Goal: Information Seeking & Learning: Find specific fact

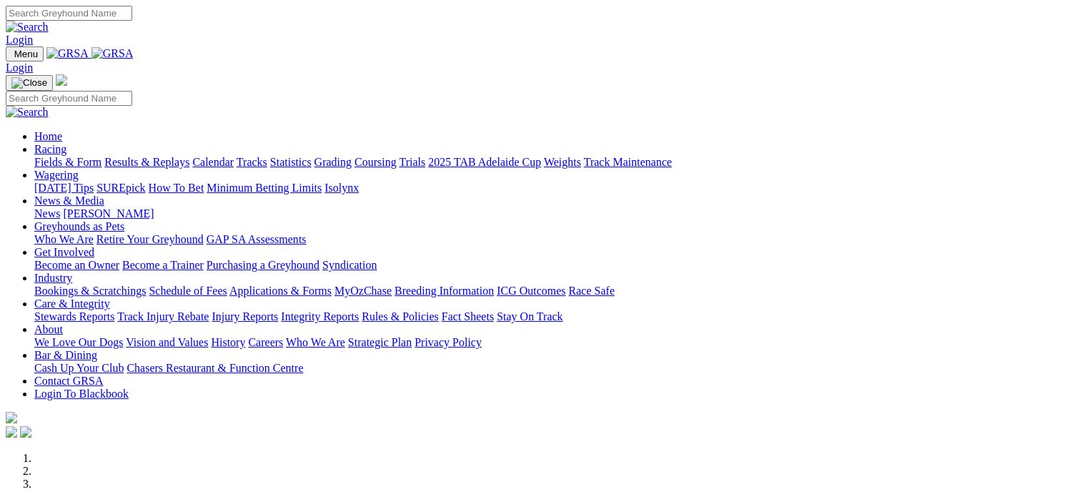
click at [312, 156] on link "Statistics" at bounding box center [290, 162] width 41 height 12
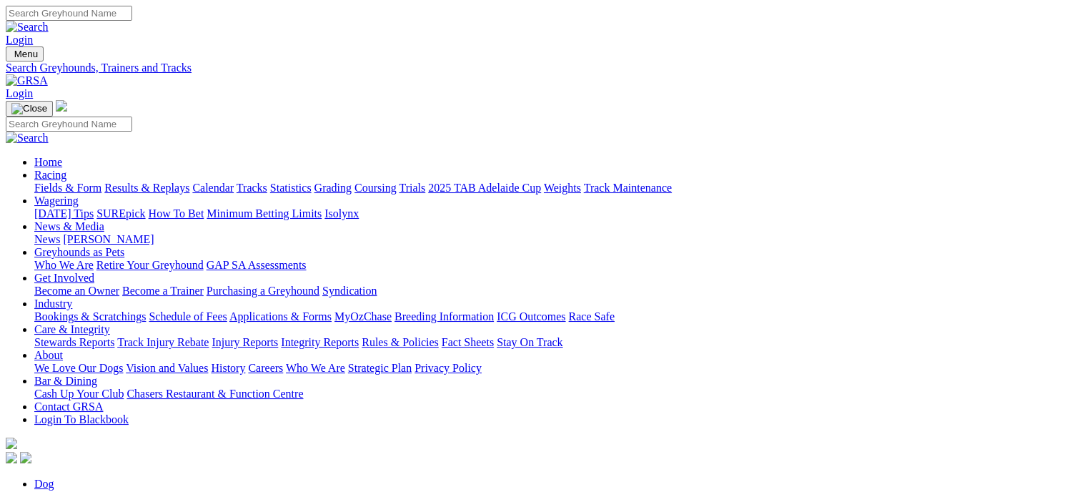
type input "elegant cindy"
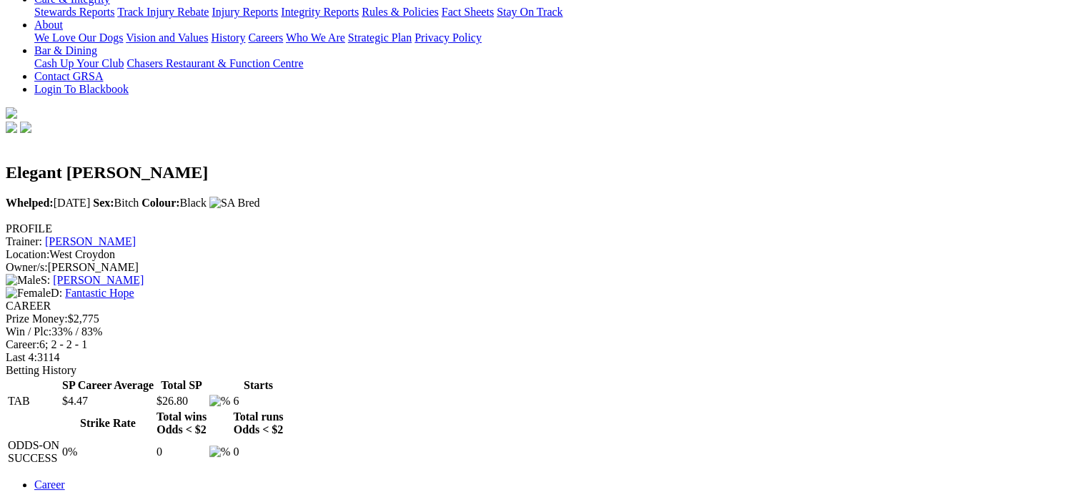
scroll to position [337, 0]
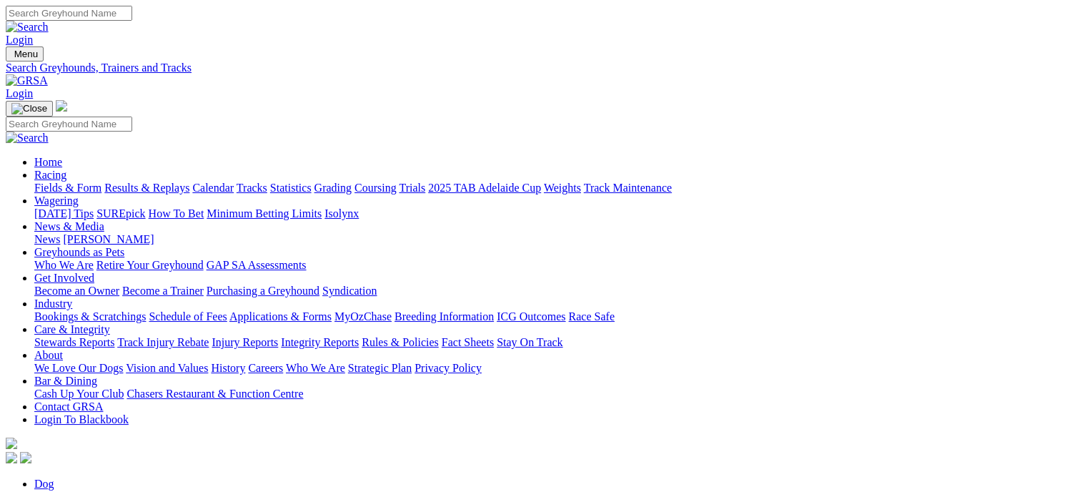
drag, startPoint x: 161, startPoint y: 245, endPoint x: 134, endPoint y: 251, distance: 27.1
type input "elegant laika"
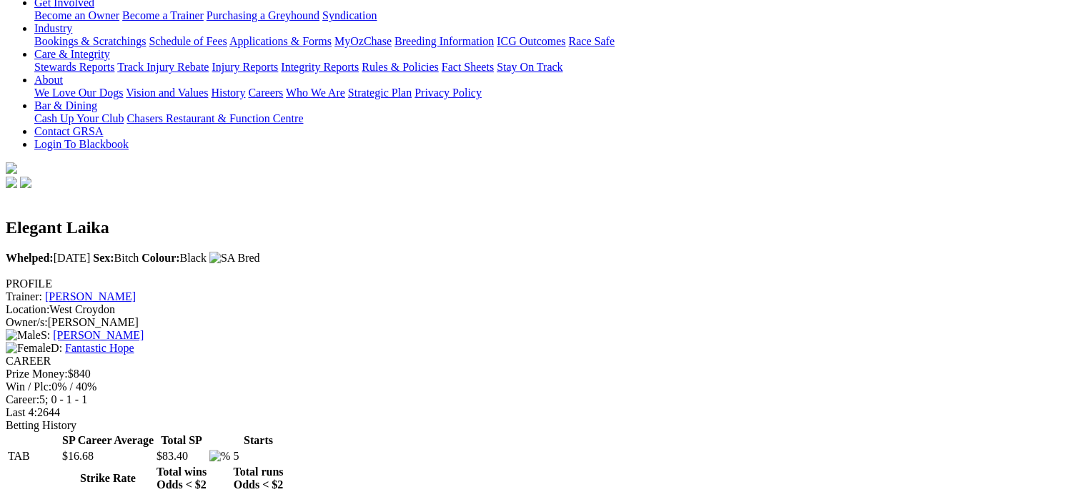
scroll to position [283, 0]
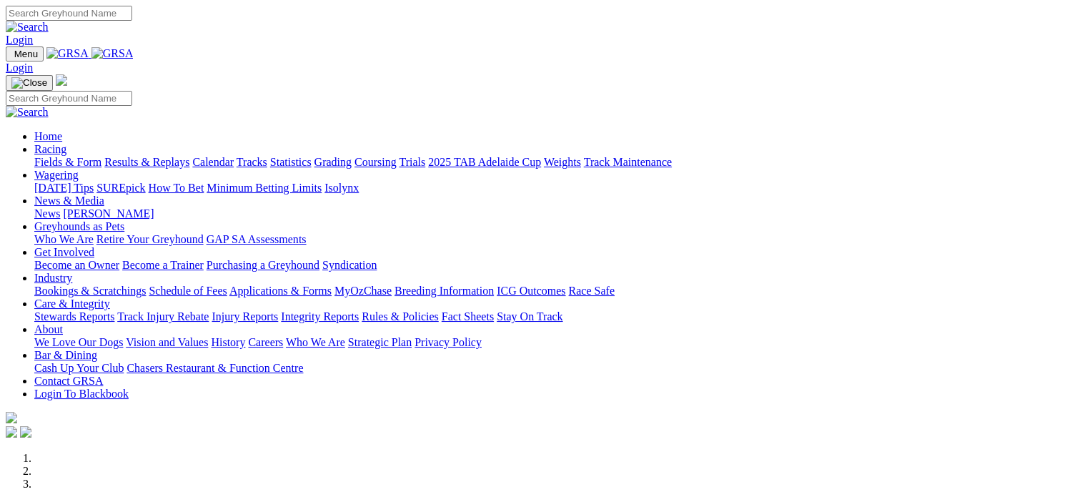
click at [312, 156] on link "Statistics" at bounding box center [290, 162] width 41 height 12
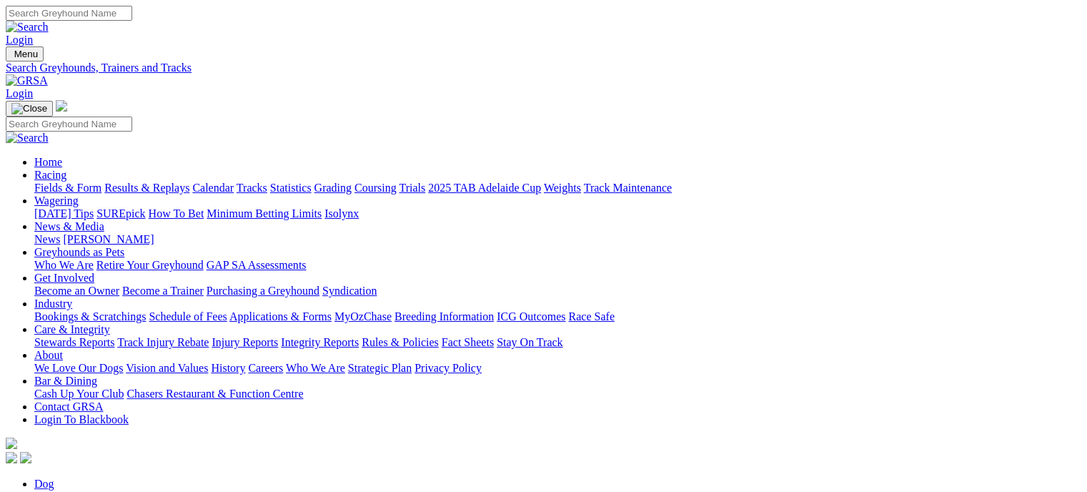
type input "elegant [PERSON_NAME]"
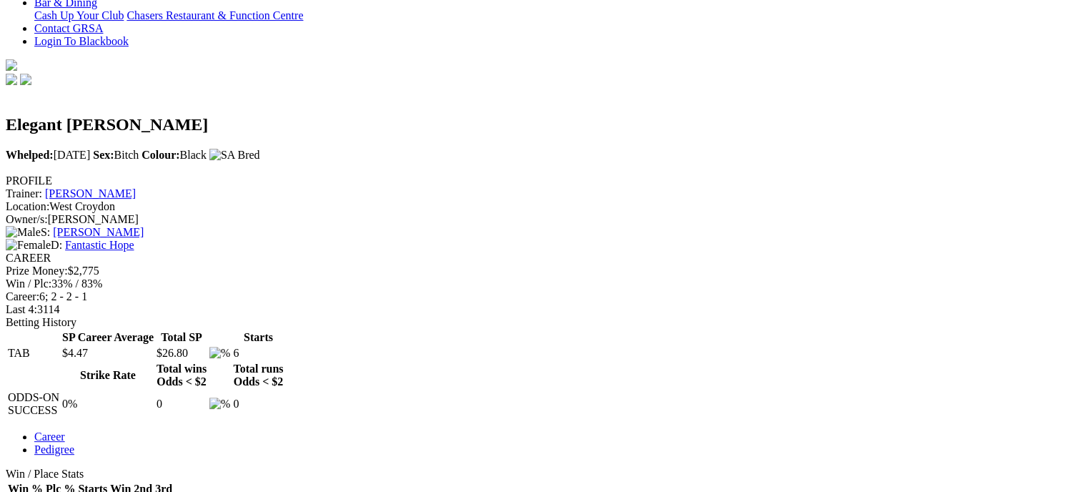
scroll to position [399, 0]
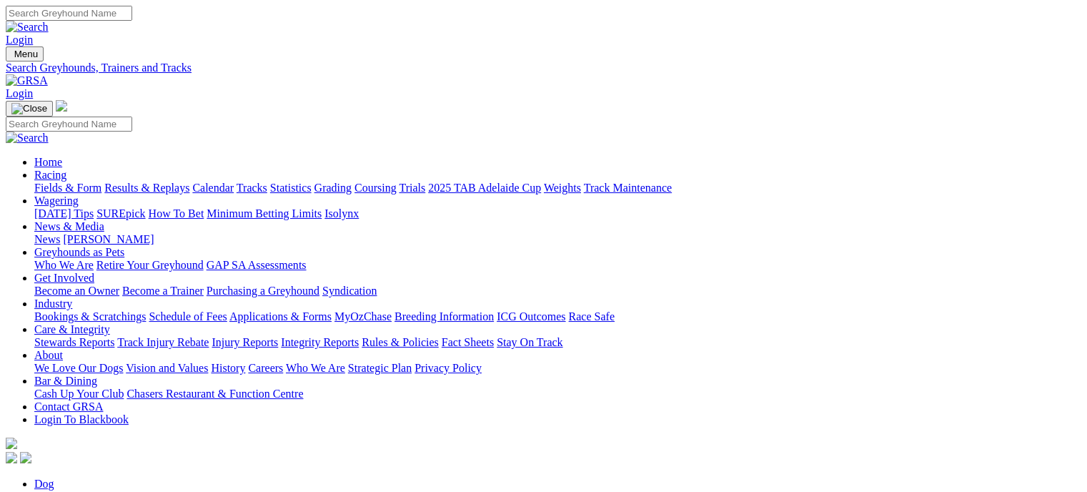
drag, startPoint x: 163, startPoint y: 251, endPoint x: 132, endPoint y: 255, distance: 31.7
type input "elegant laika"
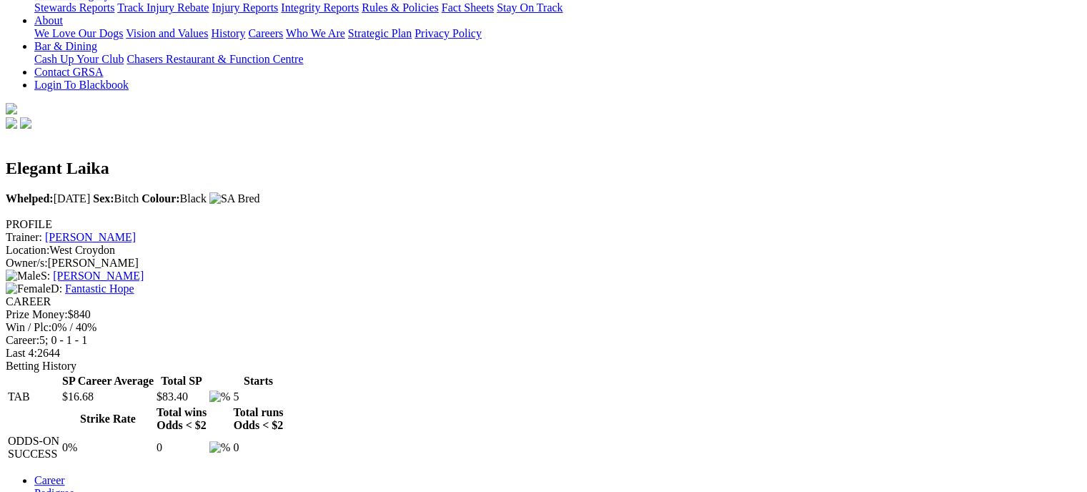
scroll to position [337, 0]
